Goal: Information Seeking & Learning: Learn about a topic

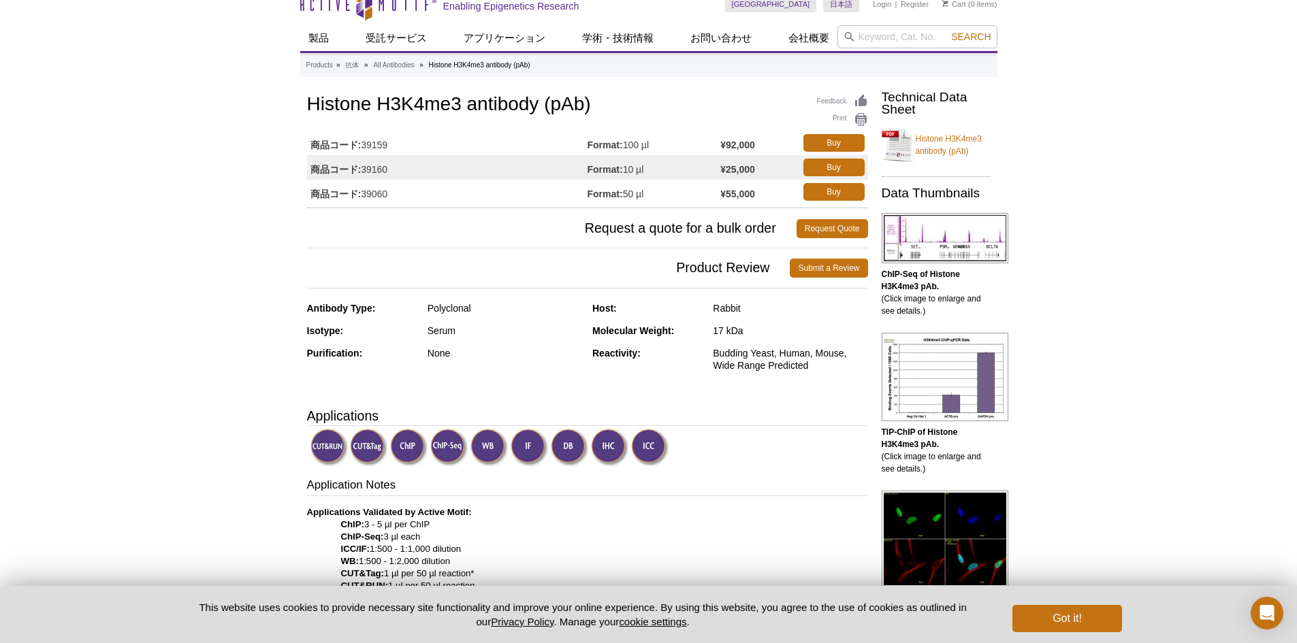
scroll to position [68, 0]
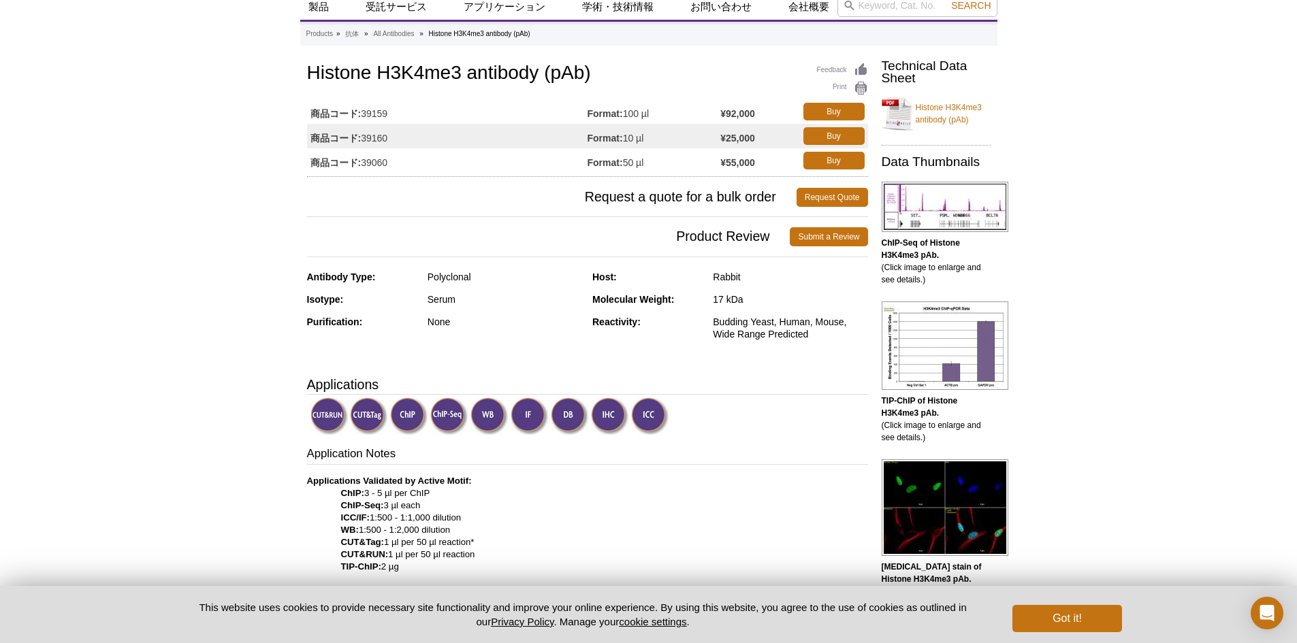
drag, startPoint x: 445, startPoint y: 497, endPoint x: 323, endPoint y: 496, distance: 122.5
click at [323, 496] on p "Applications Validated by Active Motif: ChIP: 3 - 5 µl per ChIP ChIP-Seq: 3 µl …" at bounding box center [587, 585] width 561 height 221
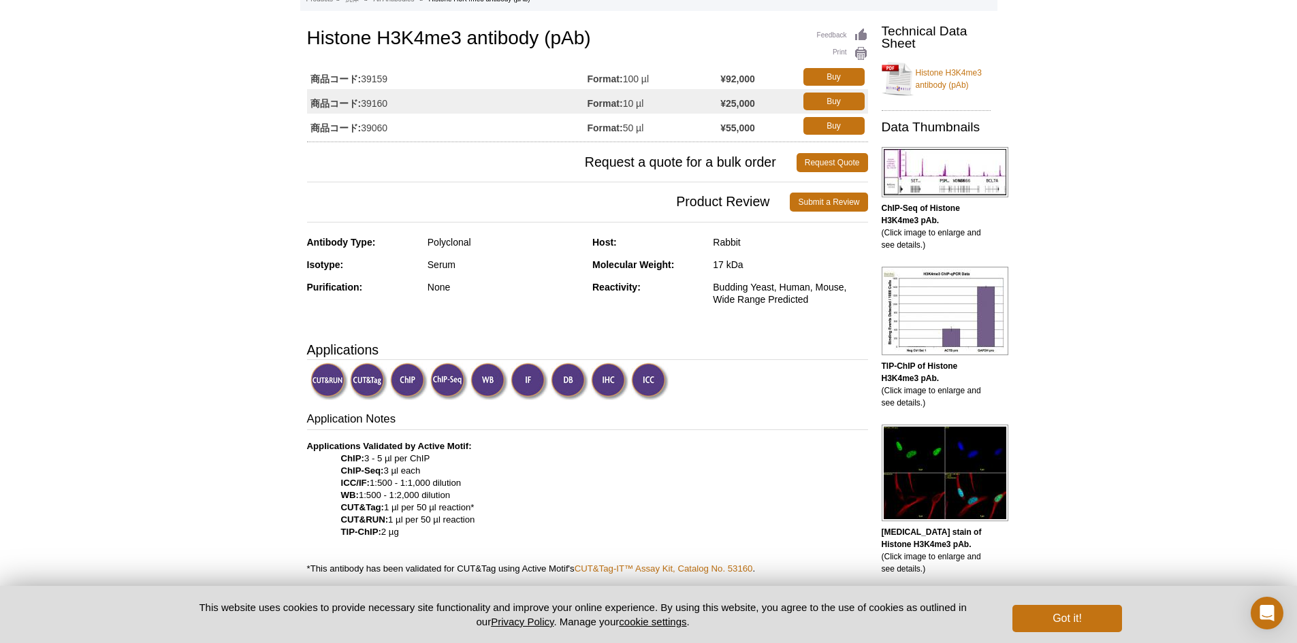
scroll to position [116, 0]
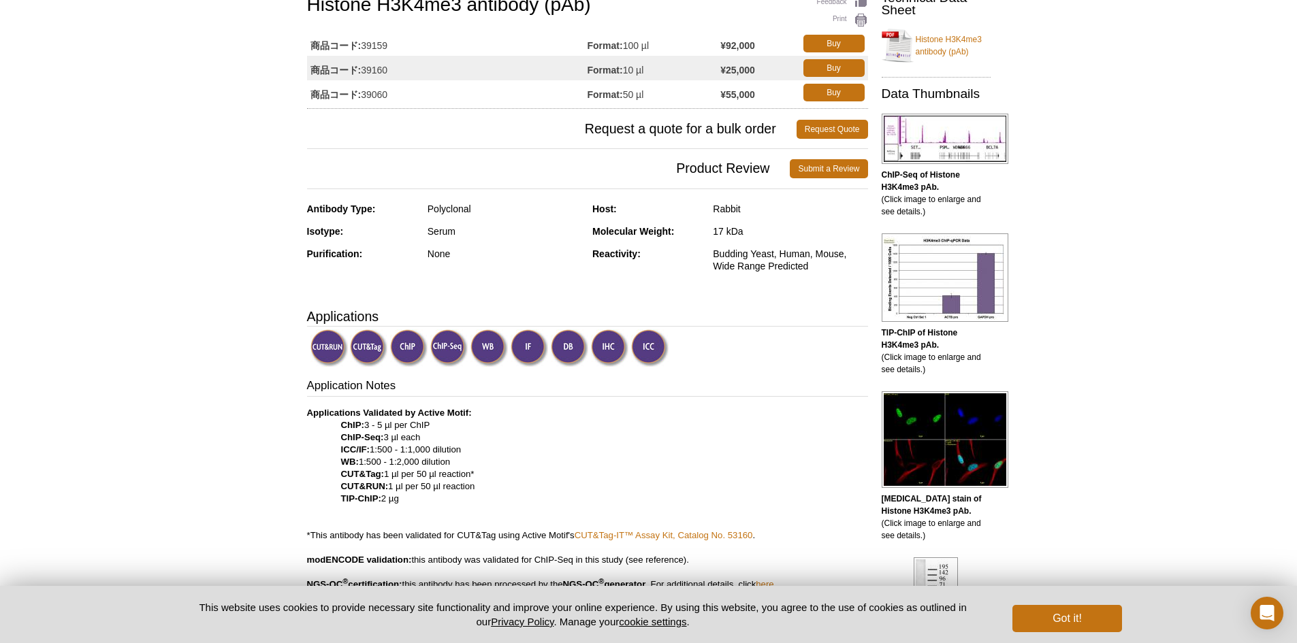
drag, startPoint x: 483, startPoint y: 487, endPoint x: 298, endPoint y: 479, distance: 185.4
